Goal: Task Accomplishment & Management: Manage account settings

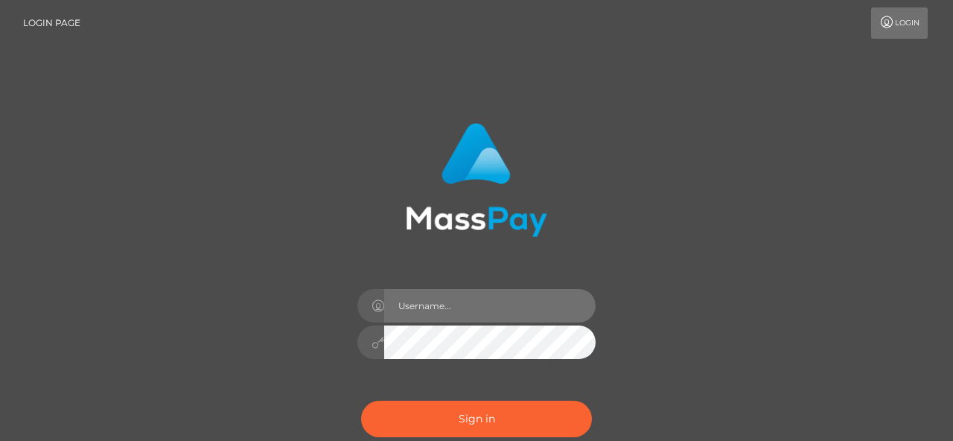
click at [485, 301] on input "text" at bounding box center [489, 305] width 211 height 33
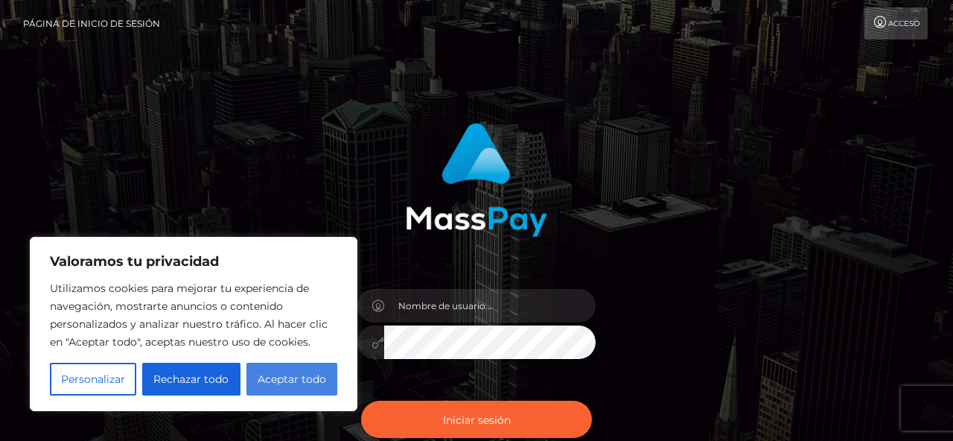
click at [302, 382] on font "Aceptar todo" at bounding box center [292, 378] width 68 height 13
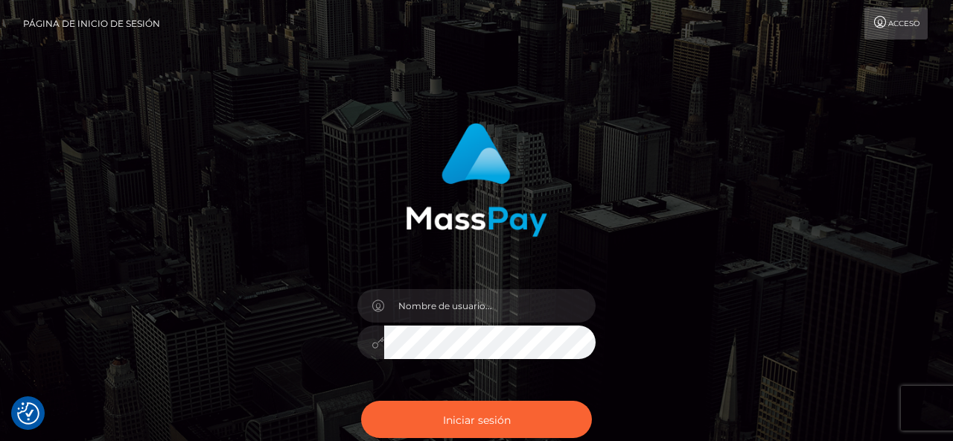
checkbox input "true"
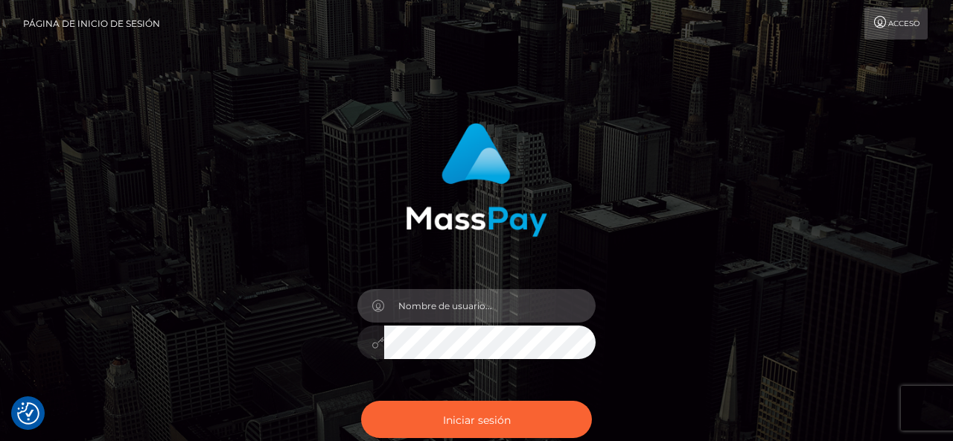
click at [525, 306] on input "text" at bounding box center [489, 305] width 211 height 33
type input "[EMAIL_ADDRESS][DOMAIN_NAME]"
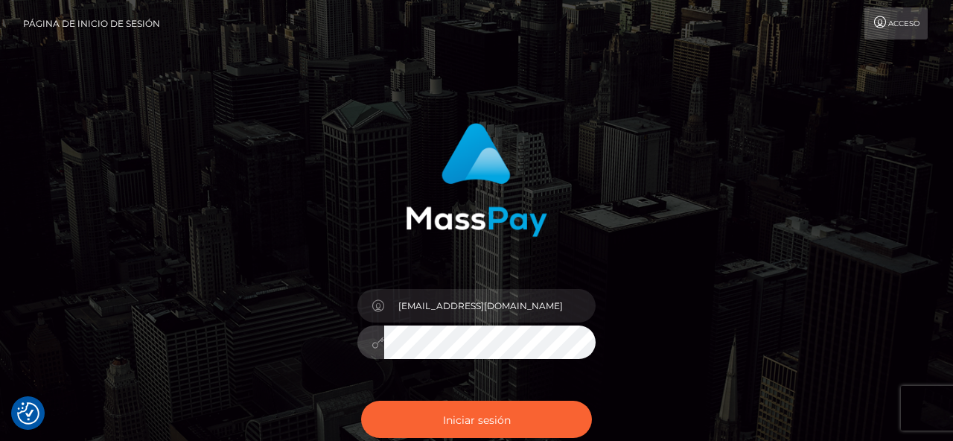
click at [634, 365] on div "[EMAIL_ADDRESS][DOMAIN_NAME]" at bounding box center [476, 294] width 391 height 365
